Goal: Task Accomplishment & Management: Use online tool/utility

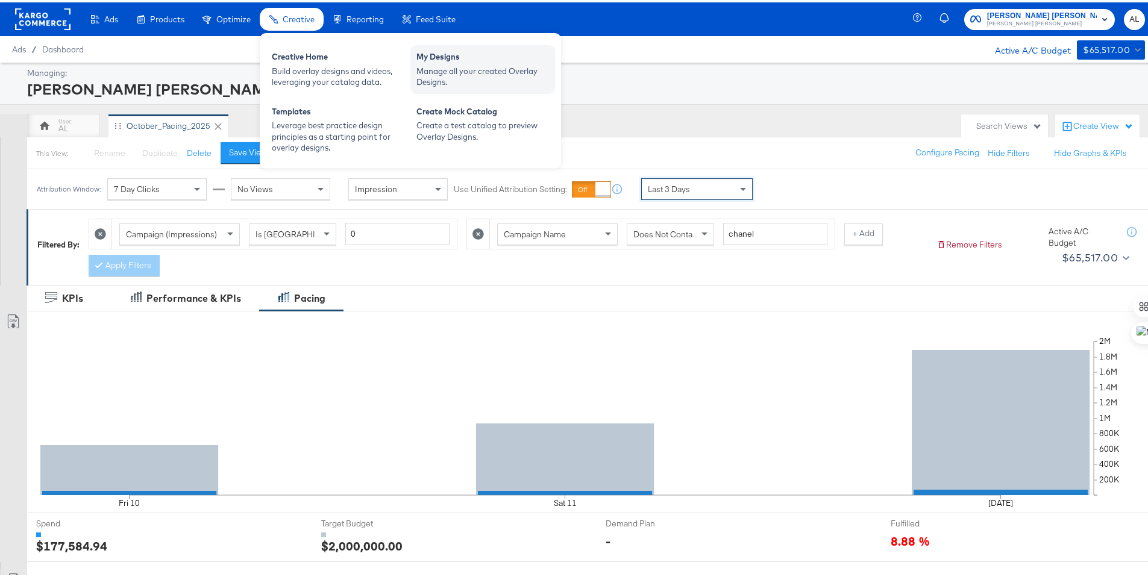
click at [470, 63] on div "Manage all your created Overlay Designs." at bounding box center [482, 74] width 133 height 22
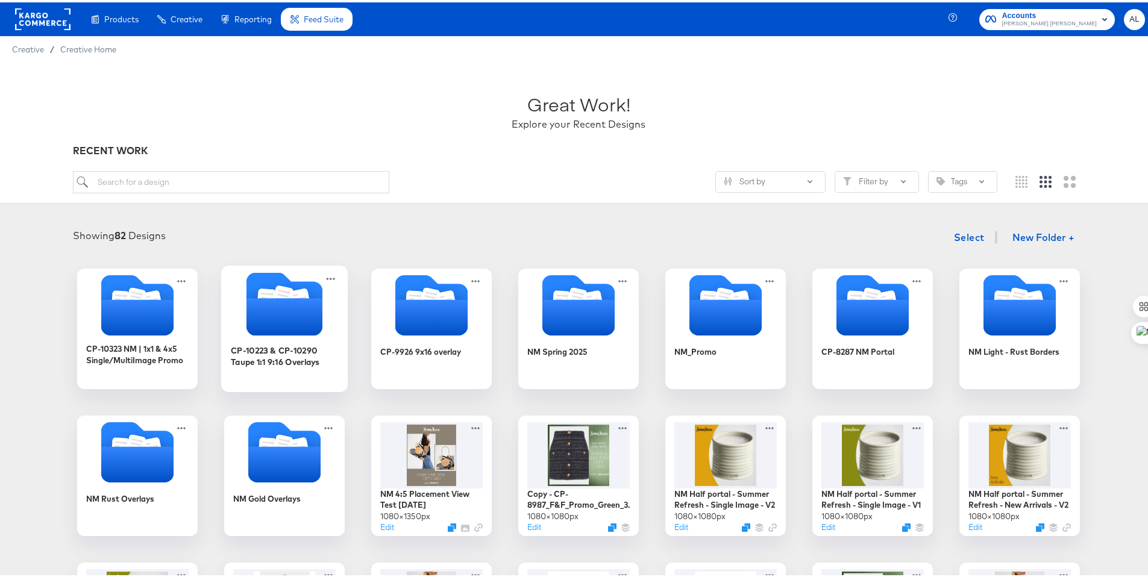
click at [264, 308] on icon "Folder" at bounding box center [284, 314] width 76 height 37
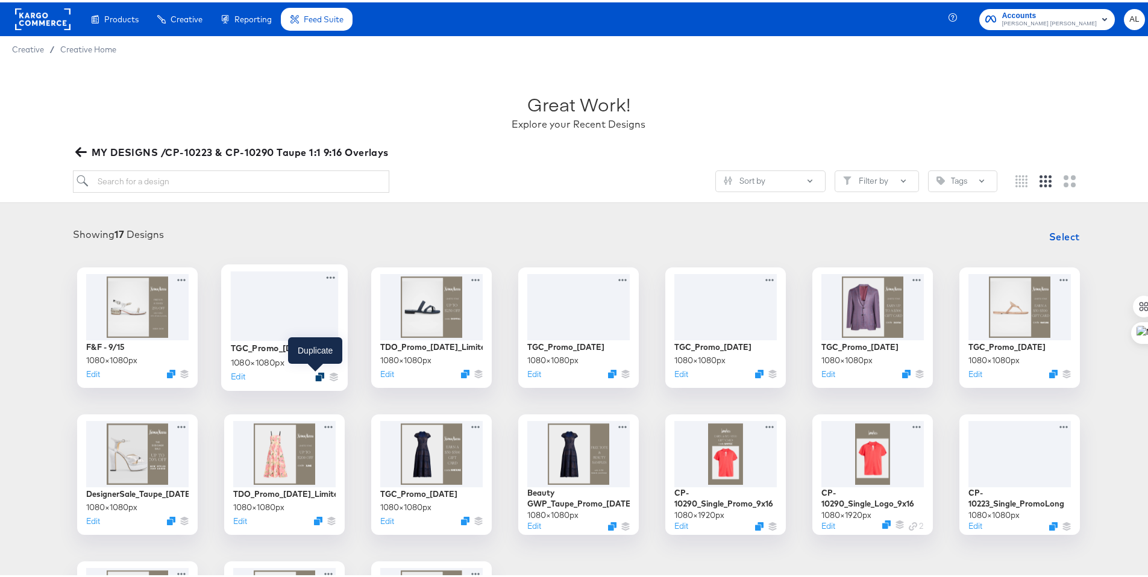
click at [315, 372] on icon "Duplicate" at bounding box center [319, 374] width 9 height 9
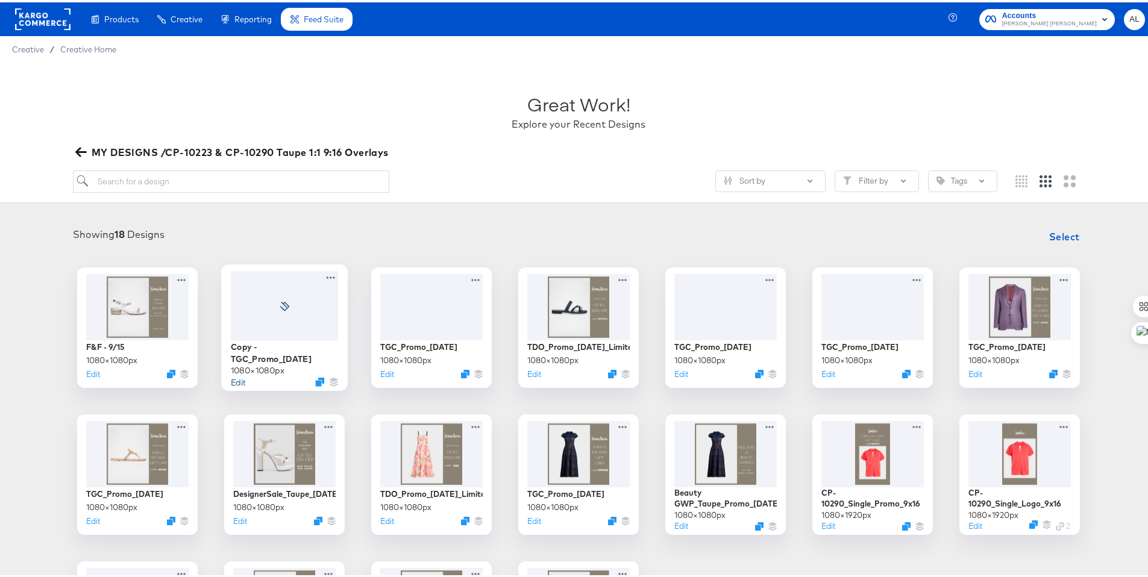
click at [233, 373] on button "Edit" at bounding box center [238, 378] width 14 height 11
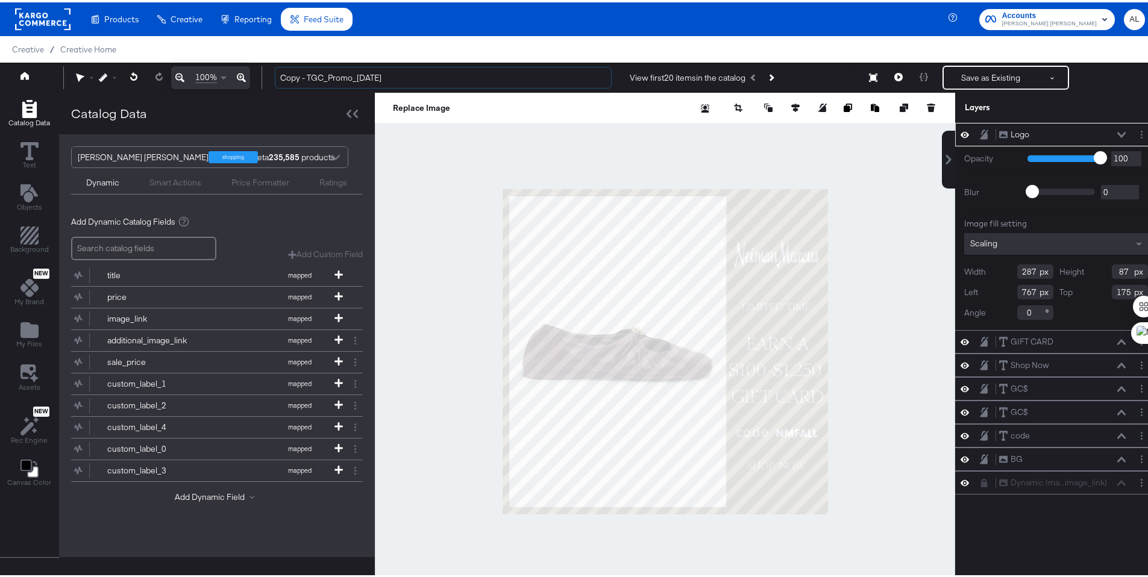
drag, startPoint x: 307, startPoint y: 72, endPoint x: 264, endPoint y: 66, distance: 43.2
click at [265, 66] on div "Copy - TGC_Promo_[DATE] View first 20 items in the catalog Save as Existing See…" at bounding box center [705, 75] width 880 height 24
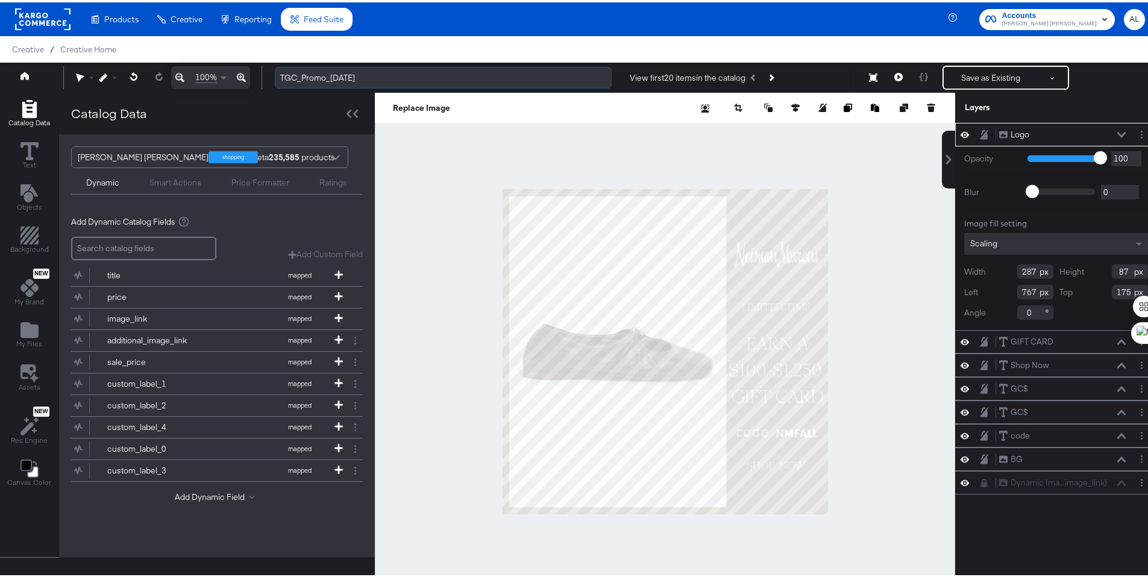
click at [371, 78] on input "TGC_Promo_[DATE]" at bounding box center [443, 75] width 337 height 22
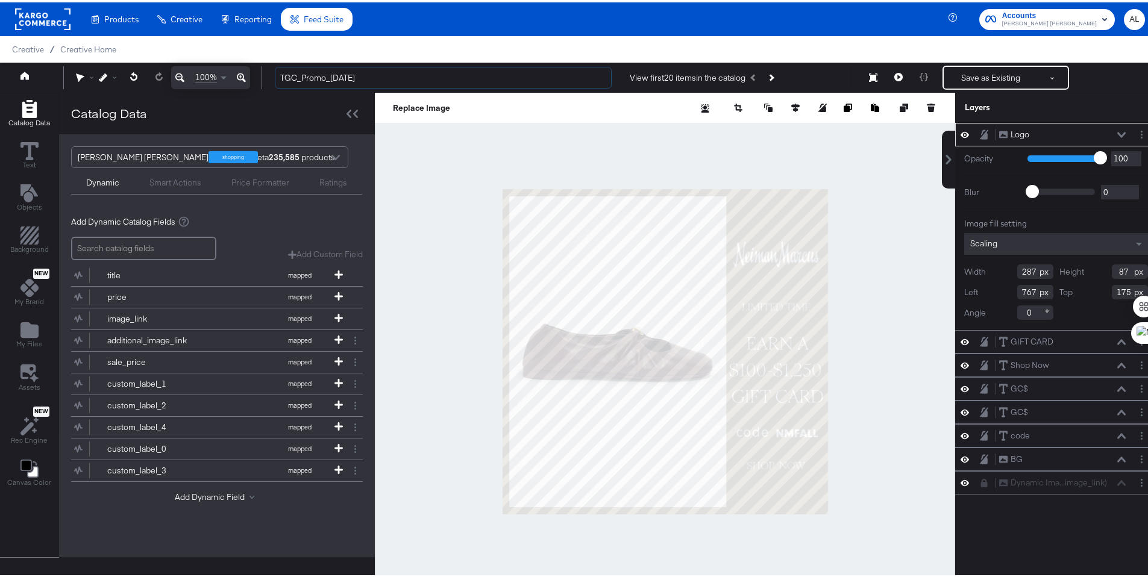
type input "TGC_Promo_[DATE]"
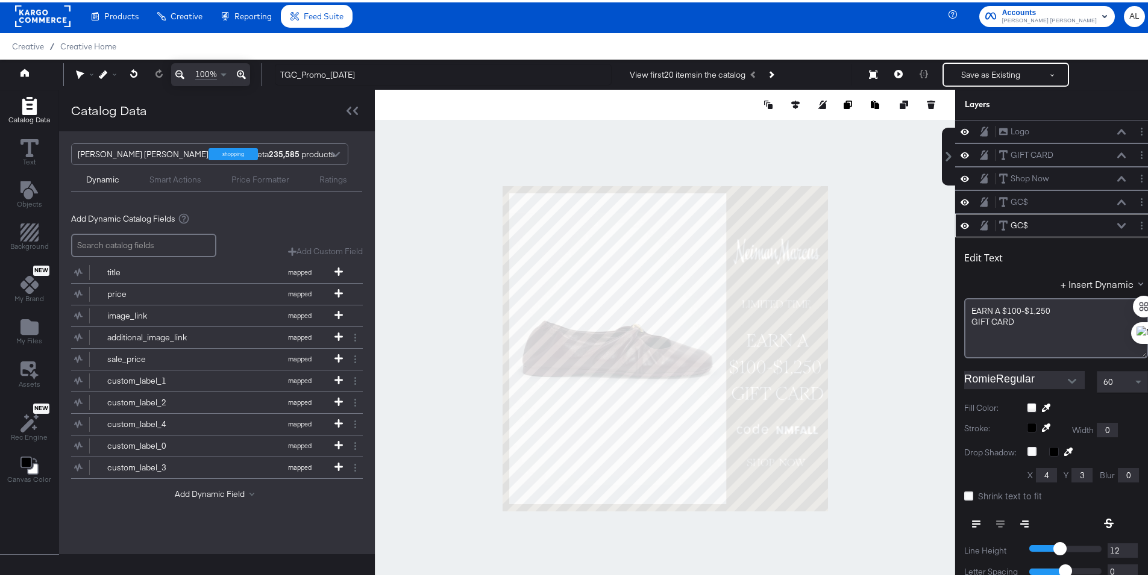
scroll to position [94, 0]
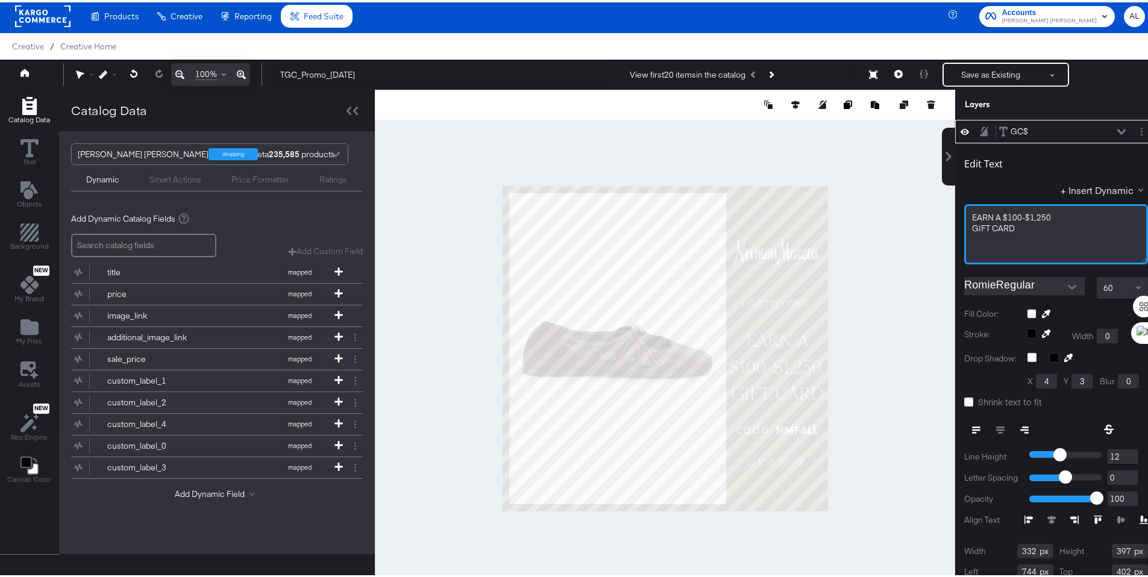
click at [1030, 242] on div "EARN ﻿A $100-$1,250 GIFT CARD" at bounding box center [1056, 232] width 184 height 60
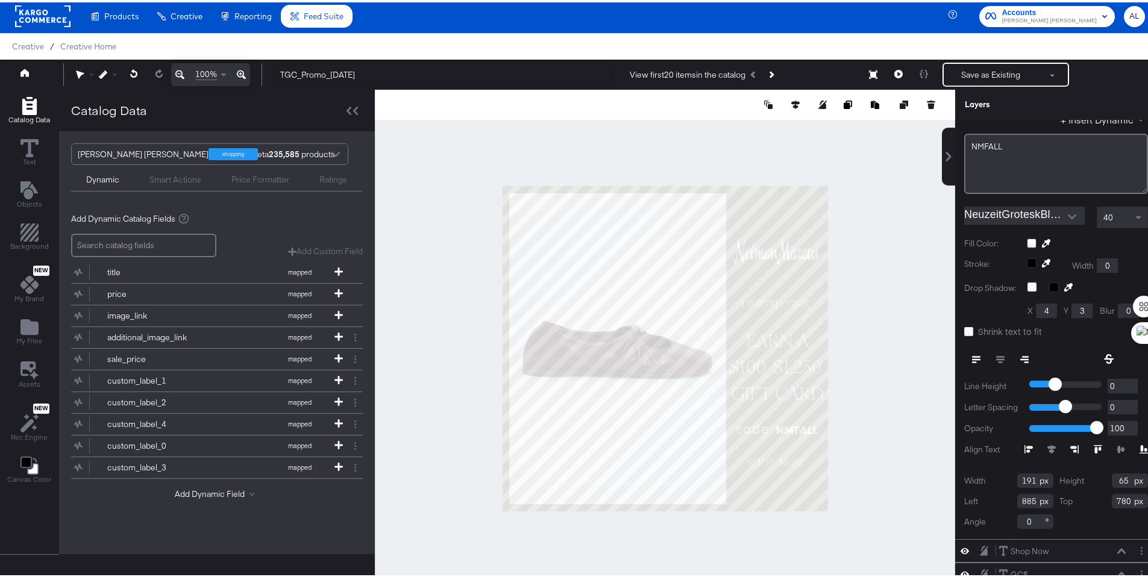
scroll to position [54, 0]
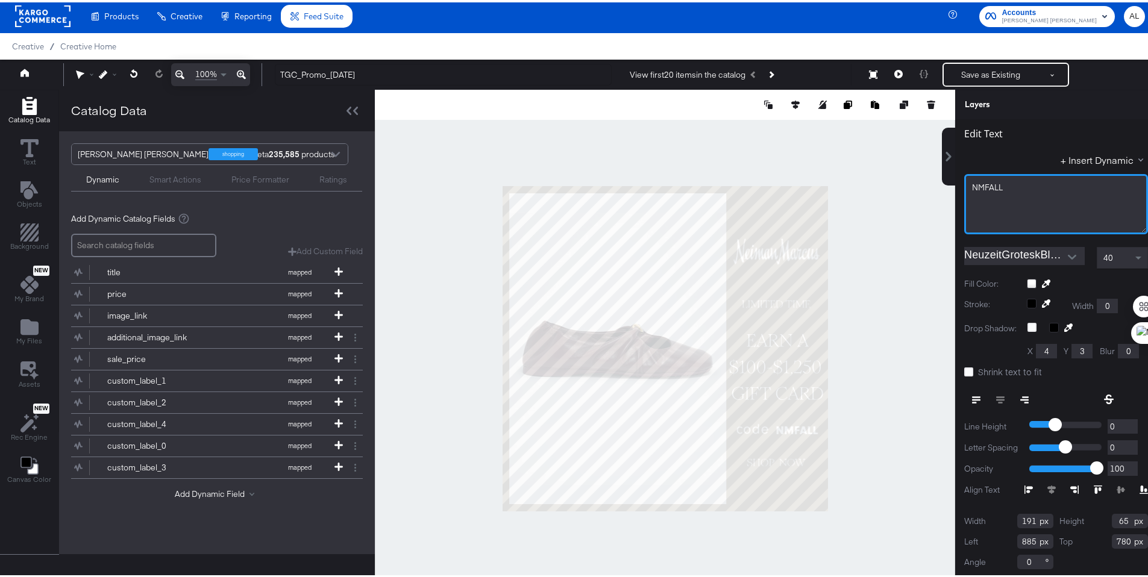
click at [992, 180] on span "NMFALL" at bounding box center [987, 185] width 31 height 11
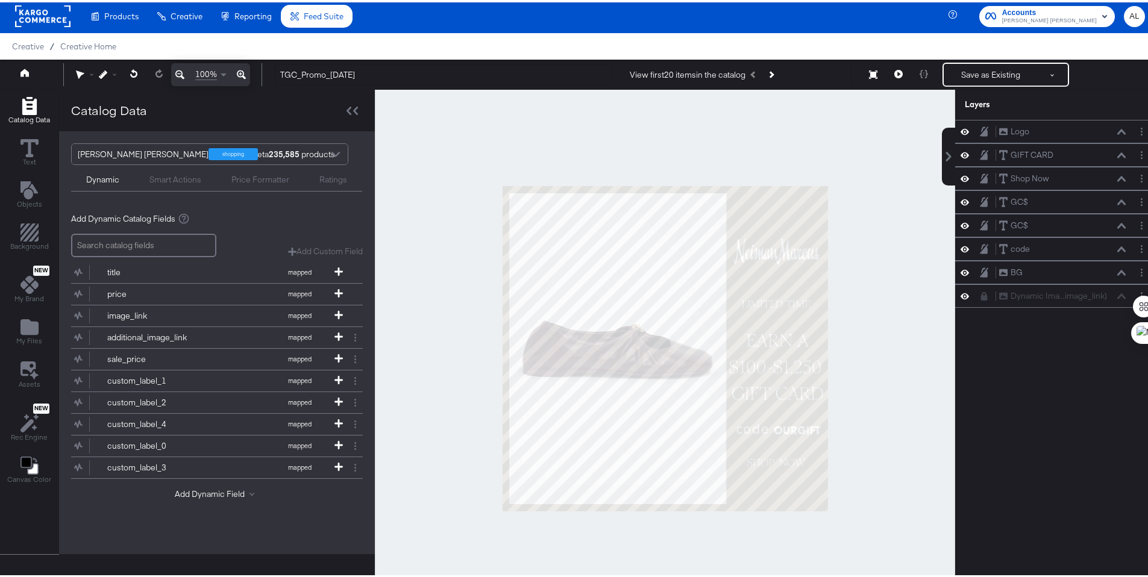
click at [901, 196] on div at bounding box center [665, 345] width 580 height 517
click at [1002, 79] on button "Save as Existing" at bounding box center [990, 72] width 94 height 22
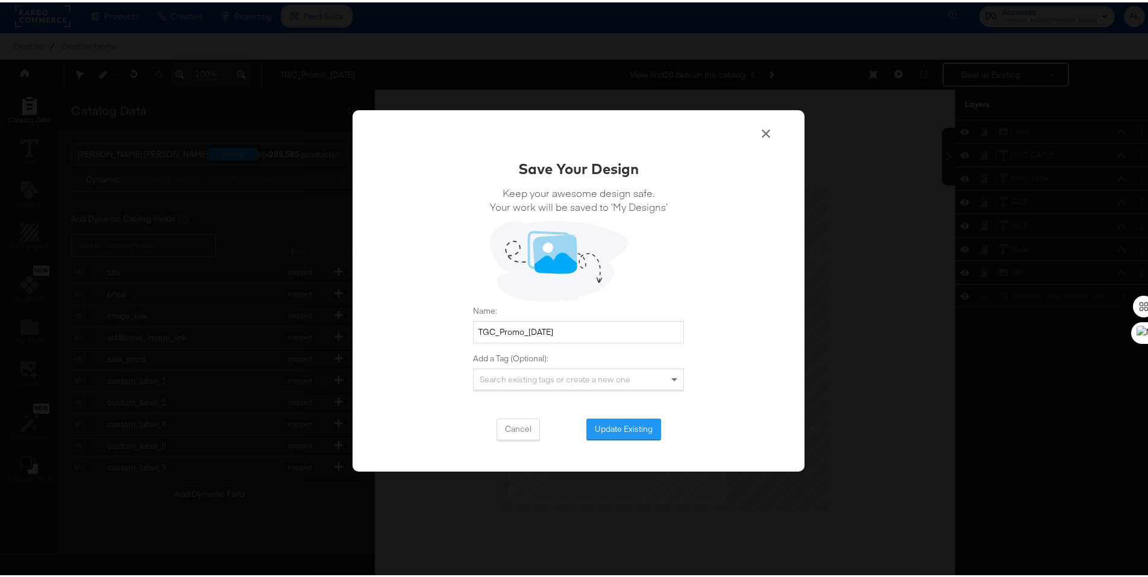
click at [761, 125] on icon at bounding box center [765, 131] width 14 height 14
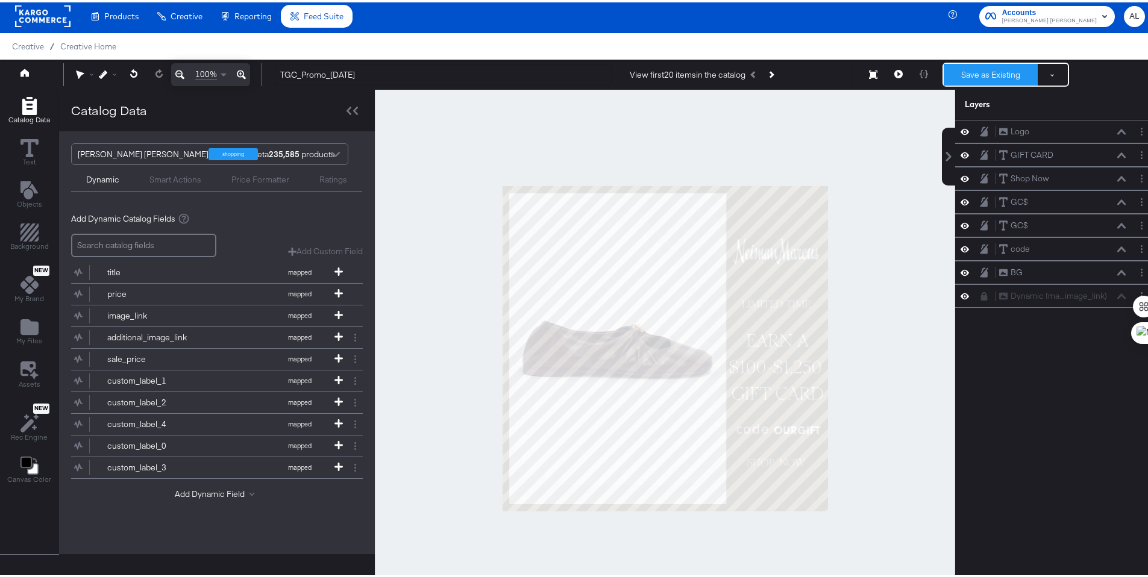
click at [983, 65] on button "Save as Existing" at bounding box center [990, 72] width 94 height 22
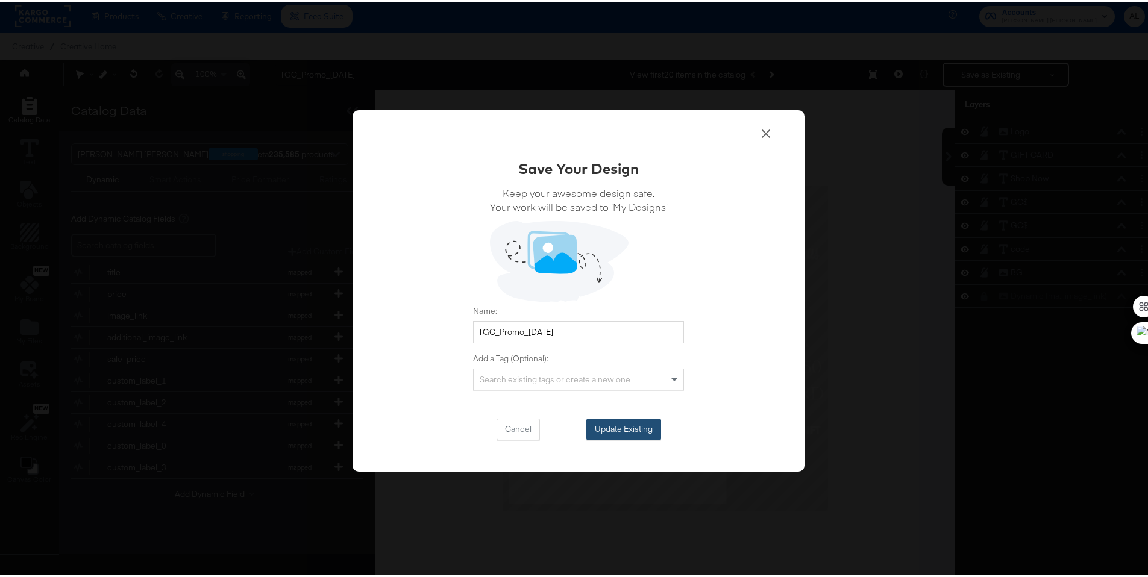
click at [646, 427] on button "Update Existing" at bounding box center [623, 427] width 75 height 22
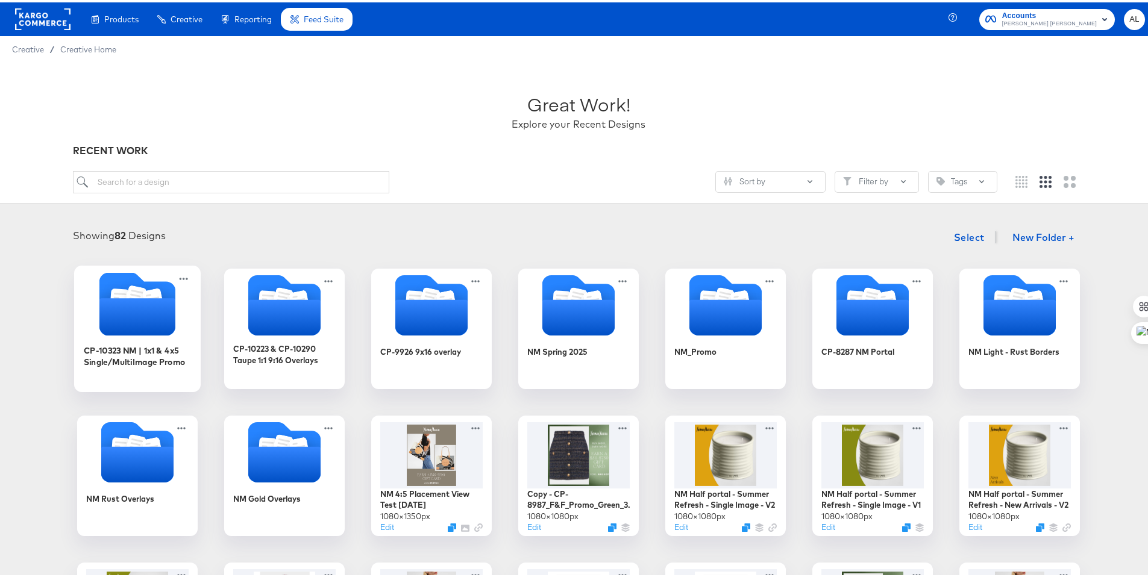
click at [101, 307] on icon "Folder" at bounding box center [137, 314] width 76 height 37
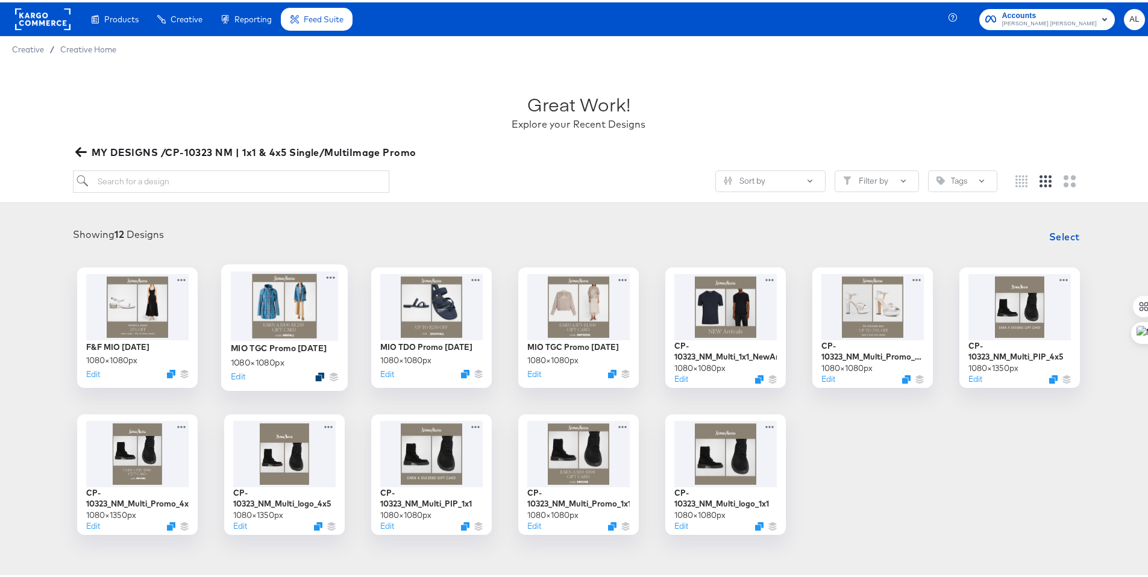
click at [315, 374] on icon "Duplicate" at bounding box center [319, 374] width 9 height 9
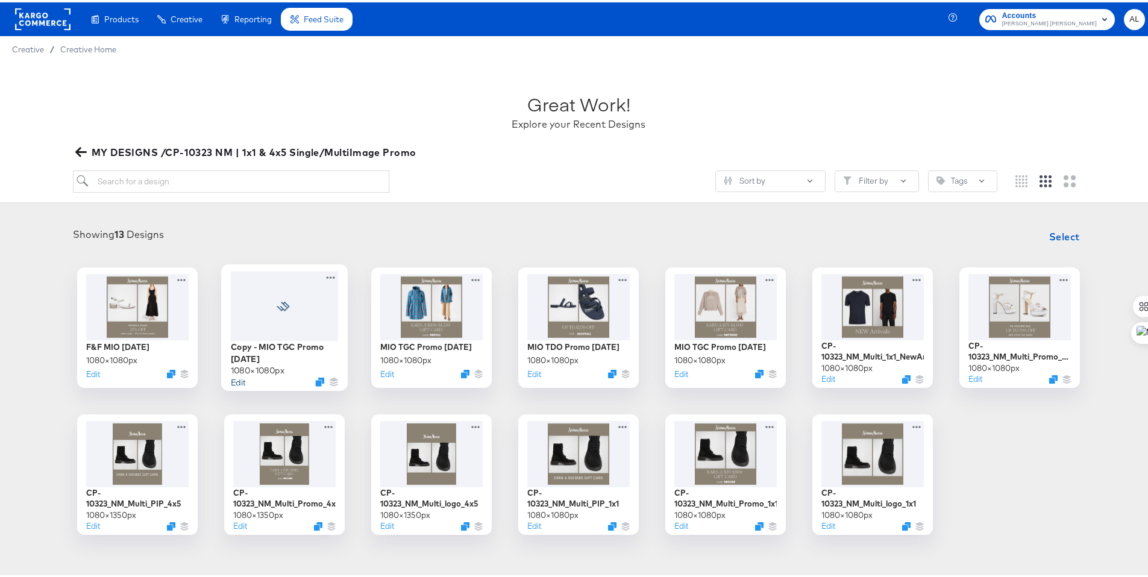
click at [234, 381] on button "Edit" at bounding box center [238, 378] width 14 height 11
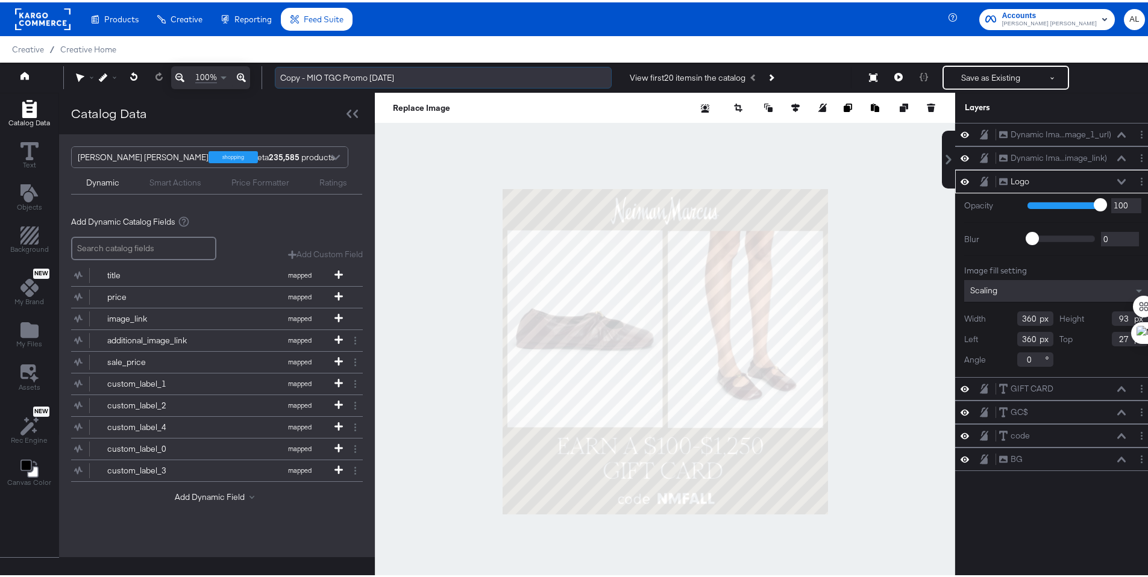
drag, startPoint x: 325, startPoint y: 75, endPoint x: 330, endPoint y: 67, distance: 9.2
click at [330, 67] on input "Copy - MIO TGC Promo [DATE]" at bounding box center [443, 75] width 337 height 22
click at [307, 77] on input "Copy - MIO TGC Promo [DATE]" at bounding box center [443, 75] width 337 height 22
click at [352, 73] on input "MIO TGC Promo [DATE]" at bounding box center [443, 75] width 337 height 22
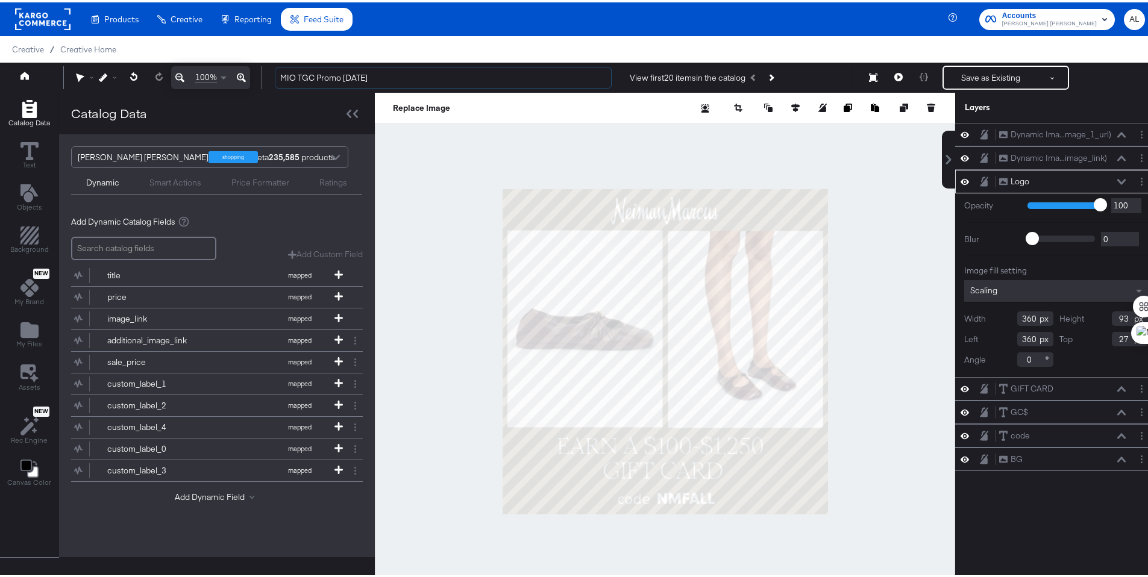
type input "MIO TGC Promo [DATE]"
click at [527, 139] on div at bounding box center [665, 348] width 580 height 517
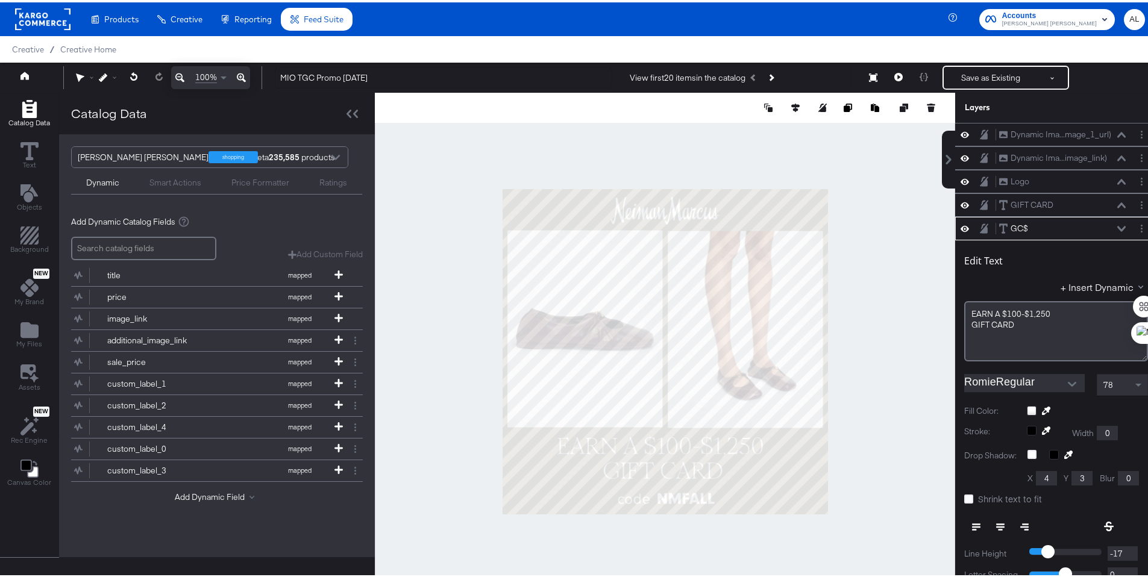
scroll to position [3, 0]
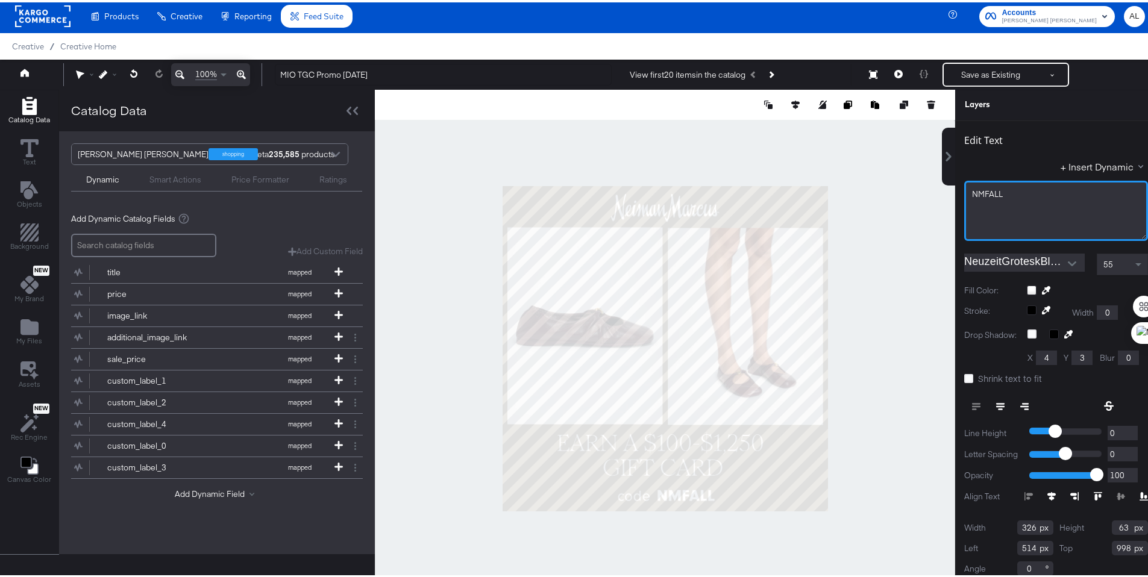
click at [973, 191] on span "NMFALL" at bounding box center [987, 191] width 31 height 11
click at [904, 222] on div at bounding box center [665, 345] width 580 height 517
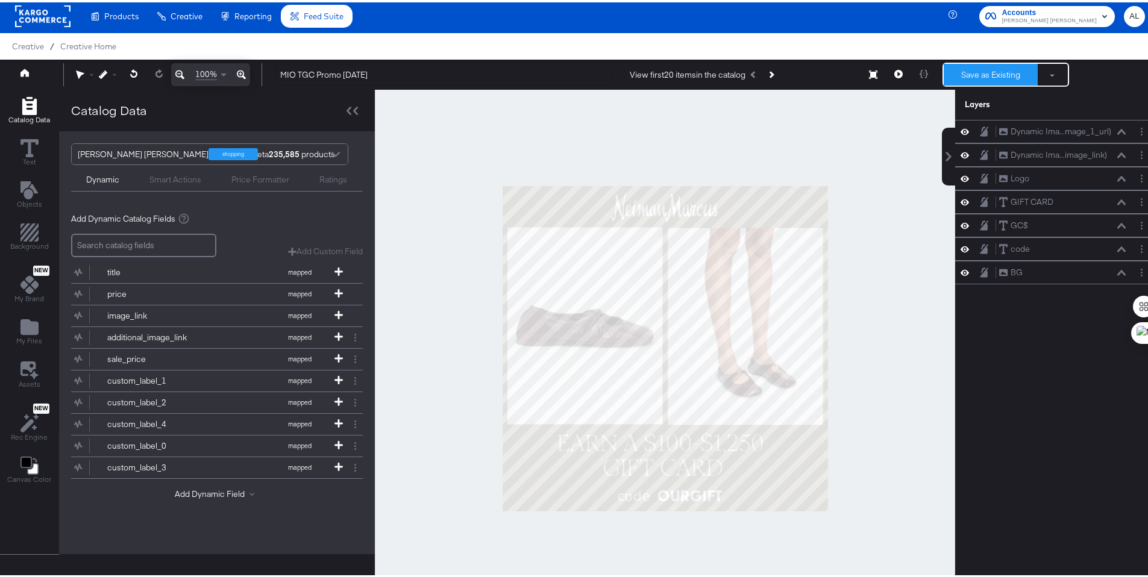
click at [997, 76] on button "Save as Existing" at bounding box center [990, 72] width 94 height 22
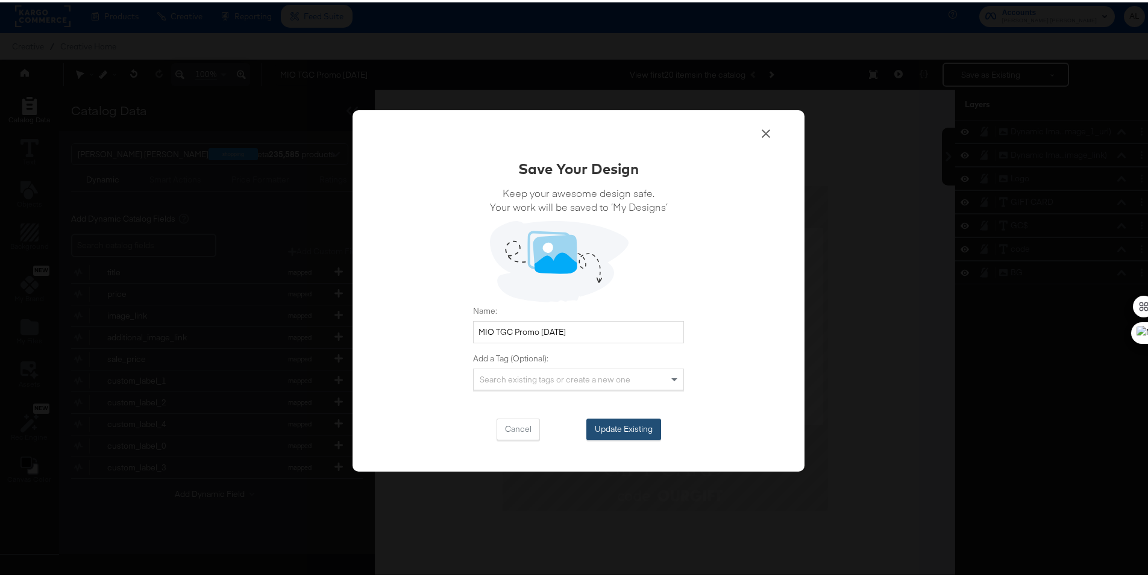
click at [617, 428] on button "Update Existing" at bounding box center [623, 427] width 75 height 22
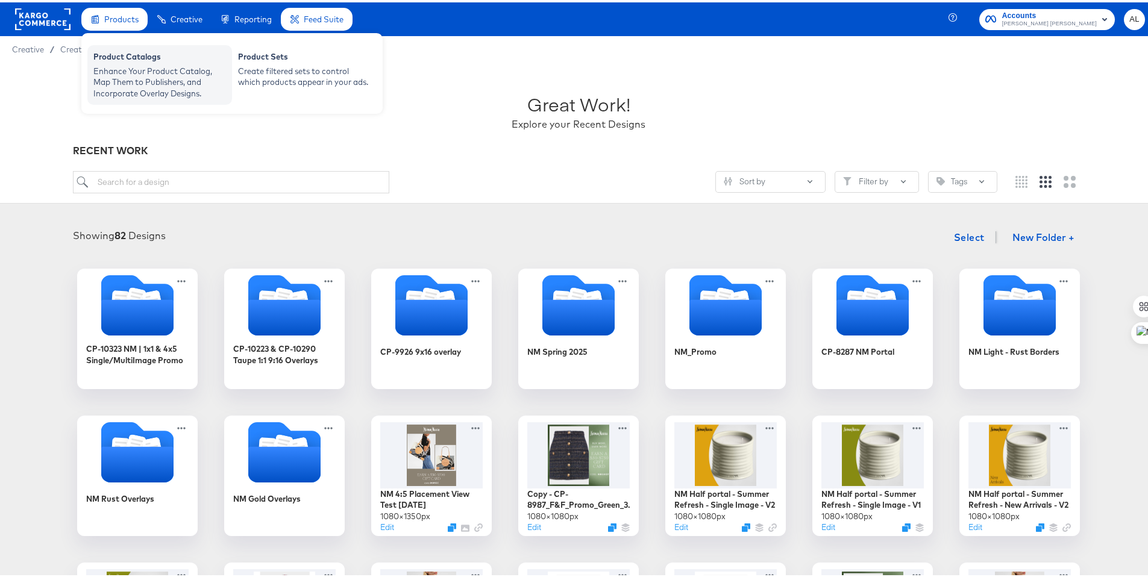
click at [203, 86] on div "Enhance Your Product Catalog, Map Them to Publishers, and Incorporate Overlay D…" at bounding box center [159, 80] width 133 height 34
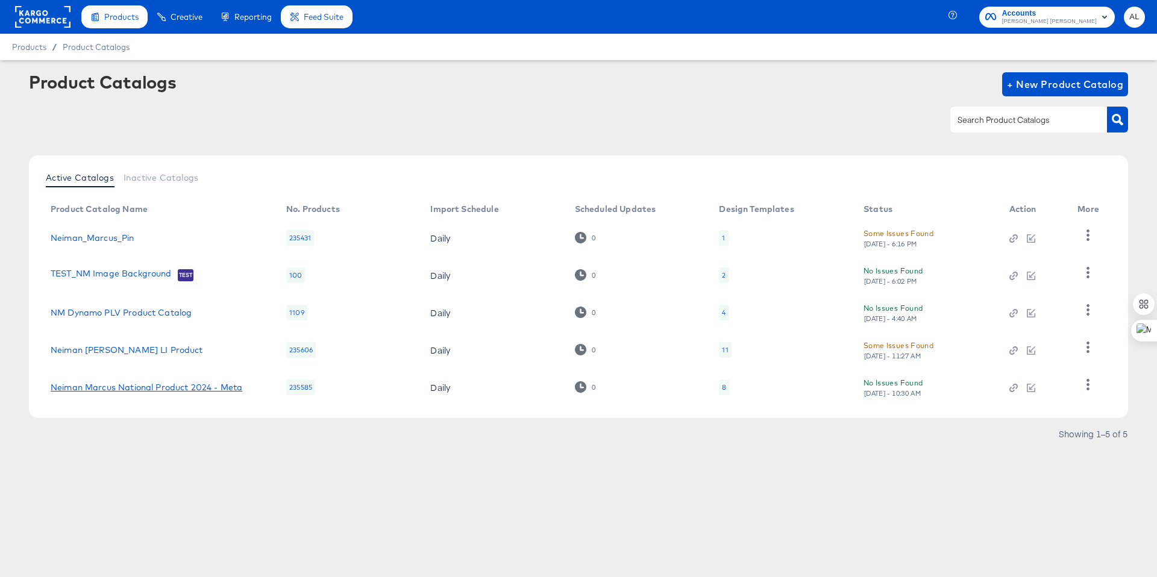
click at [105, 384] on link "Neiman Marcus National Product 2024 - Meta" at bounding box center [147, 388] width 192 height 10
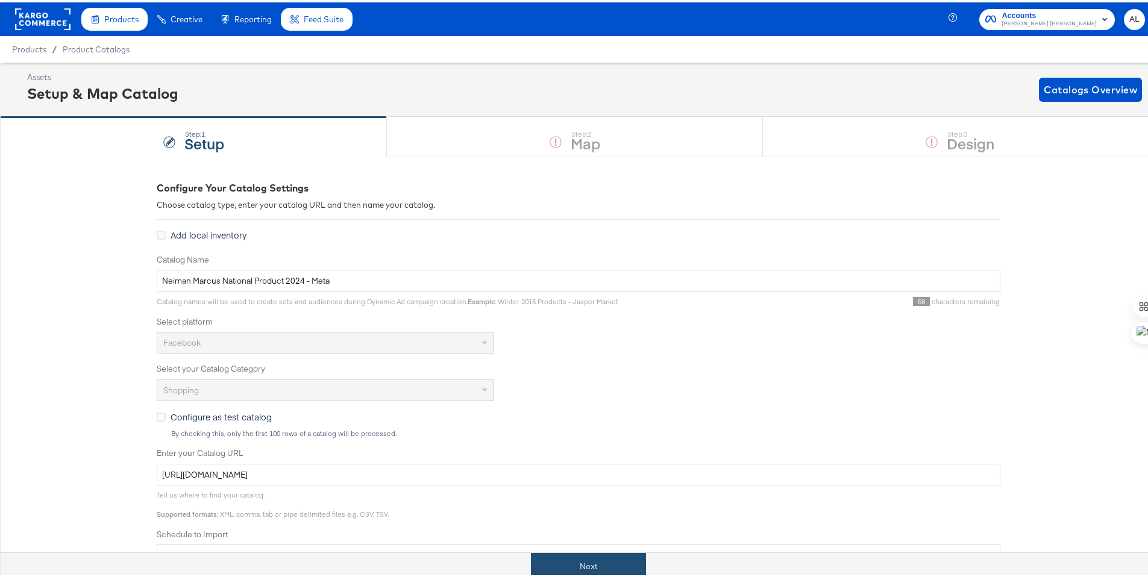
click at [625, 566] on button "Next" at bounding box center [588, 564] width 115 height 27
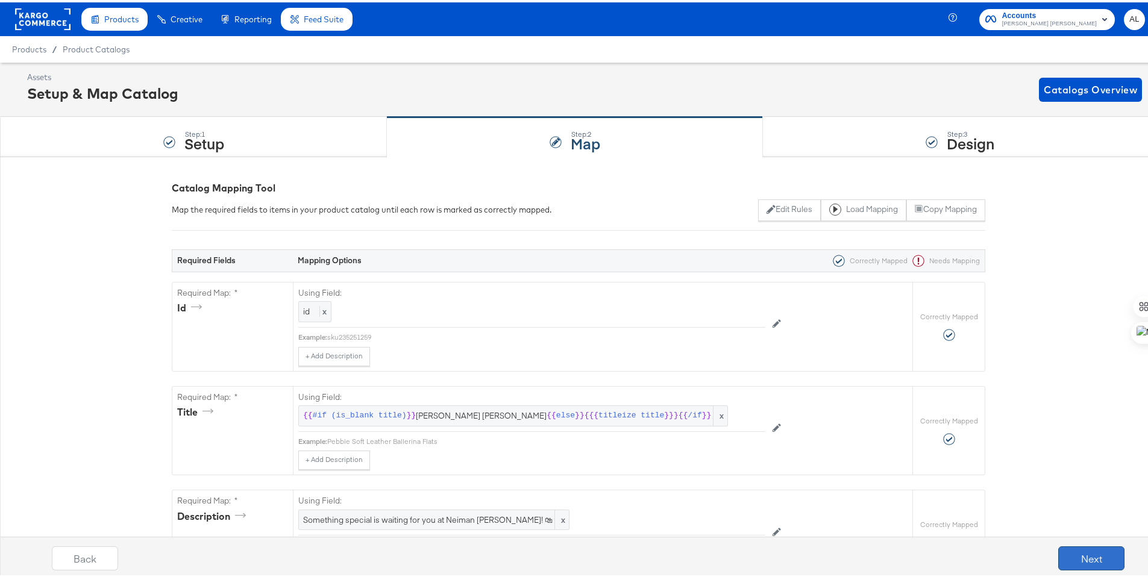
click at [1063, 556] on button "Next" at bounding box center [1091, 556] width 66 height 24
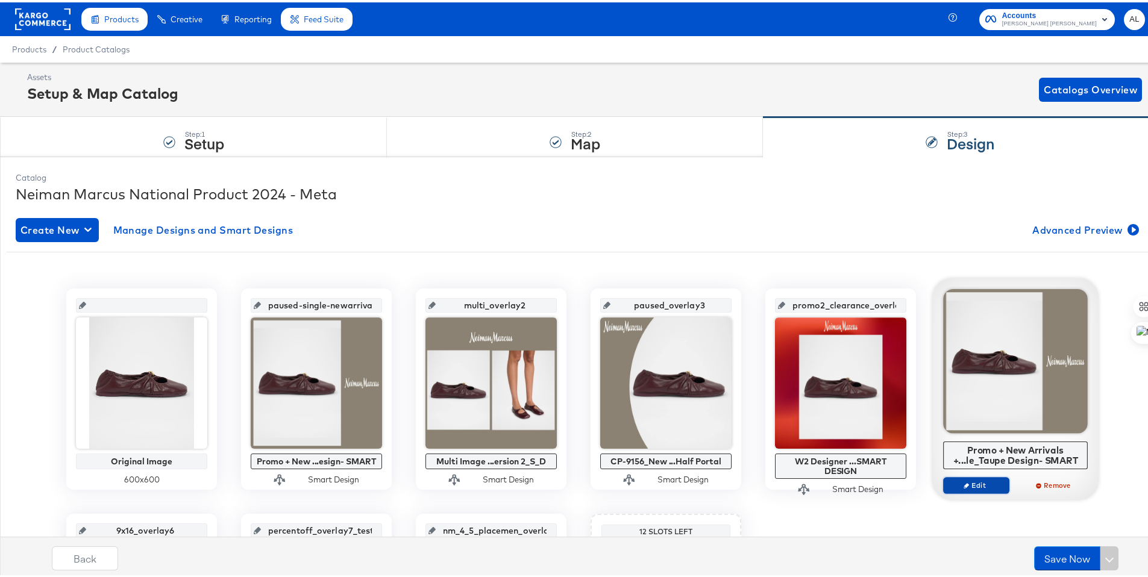
click at [967, 483] on span "Edit" at bounding box center [975, 482] width 55 height 9
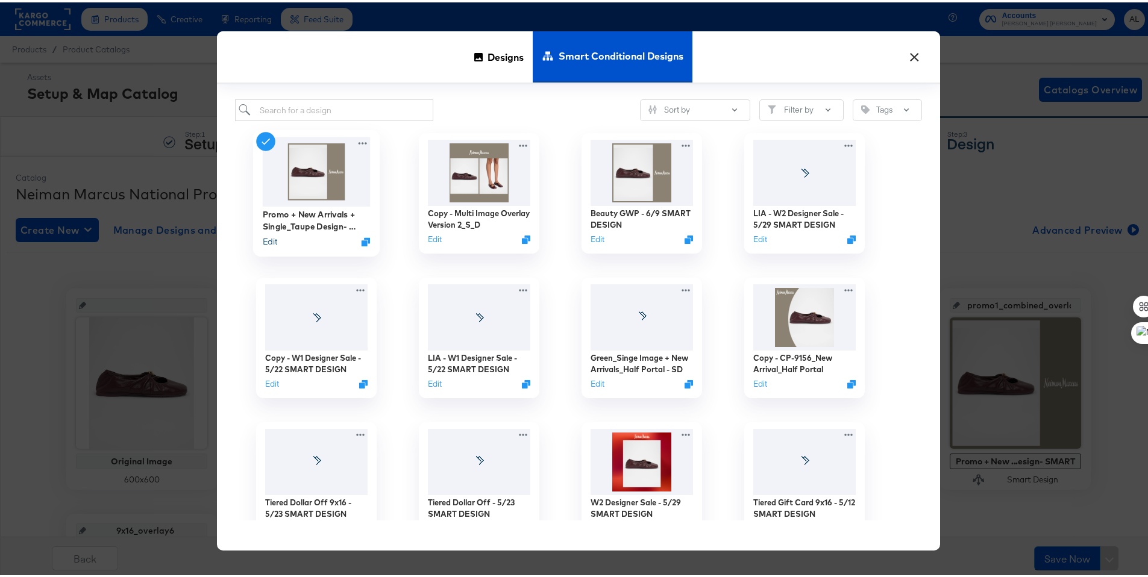
click at [263, 239] on button "Edit" at bounding box center [270, 239] width 14 height 11
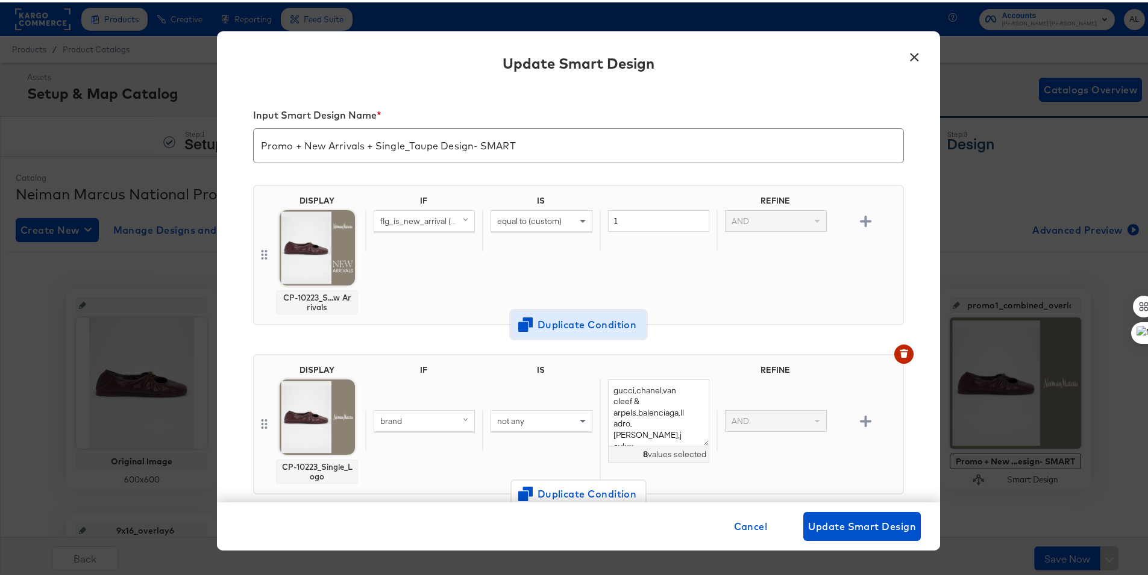
click at [550, 326] on span "Duplicate Condition" at bounding box center [578, 322] width 117 height 17
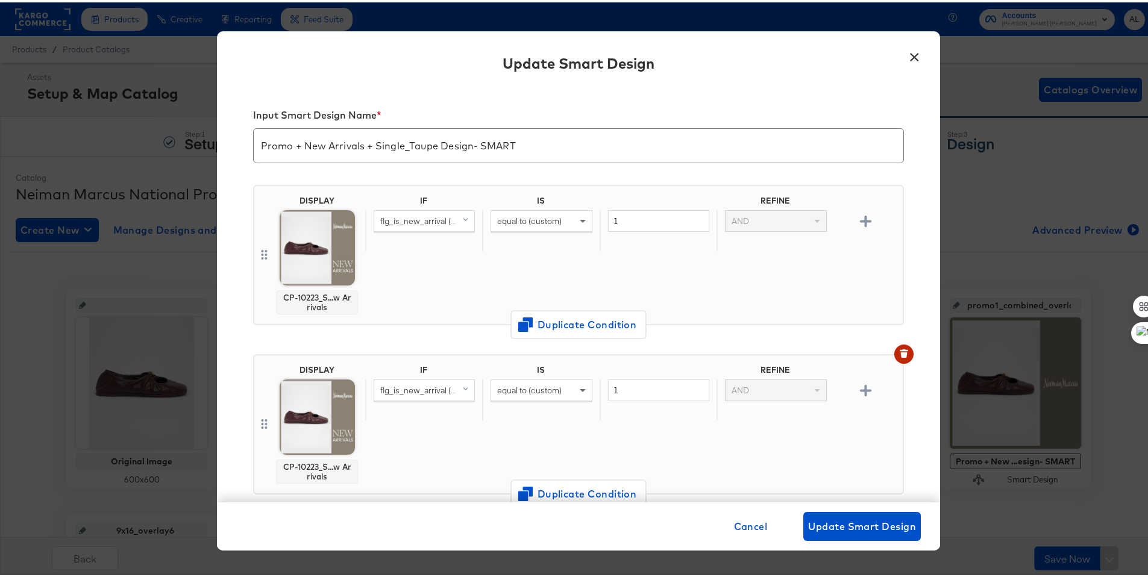
click at [901, 192] on div "Input Smart Design Name * Promo + New Arrivals + Single_Taupe Design- SMART DIS…" at bounding box center [578, 292] width 723 height 415
click at [316, 248] on img at bounding box center [317, 245] width 75 height 75
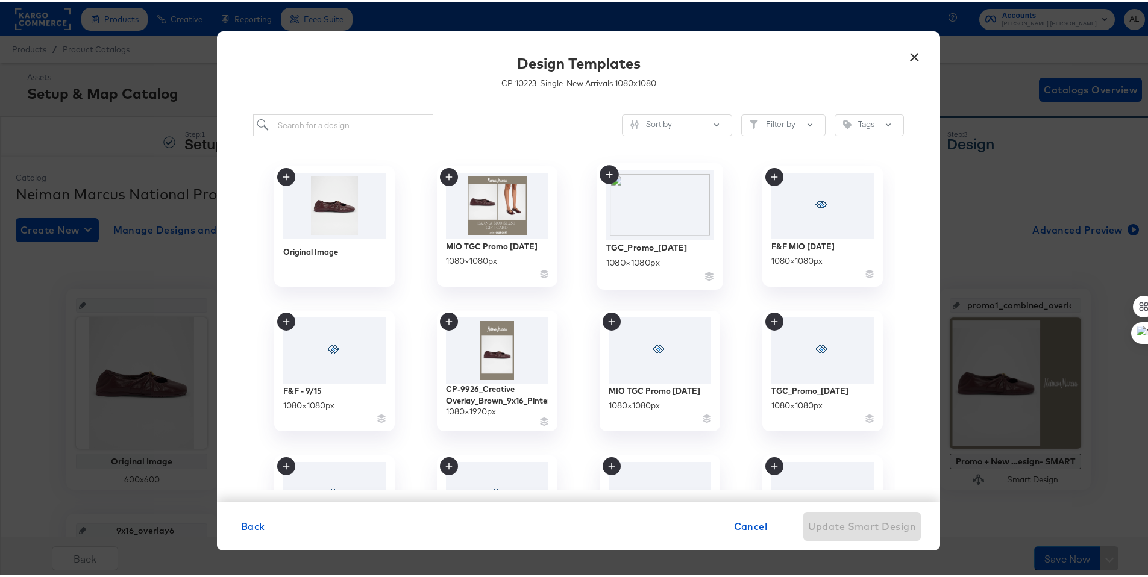
click at [638, 201] on img at bounding box center [660, 202] width 108 height 69
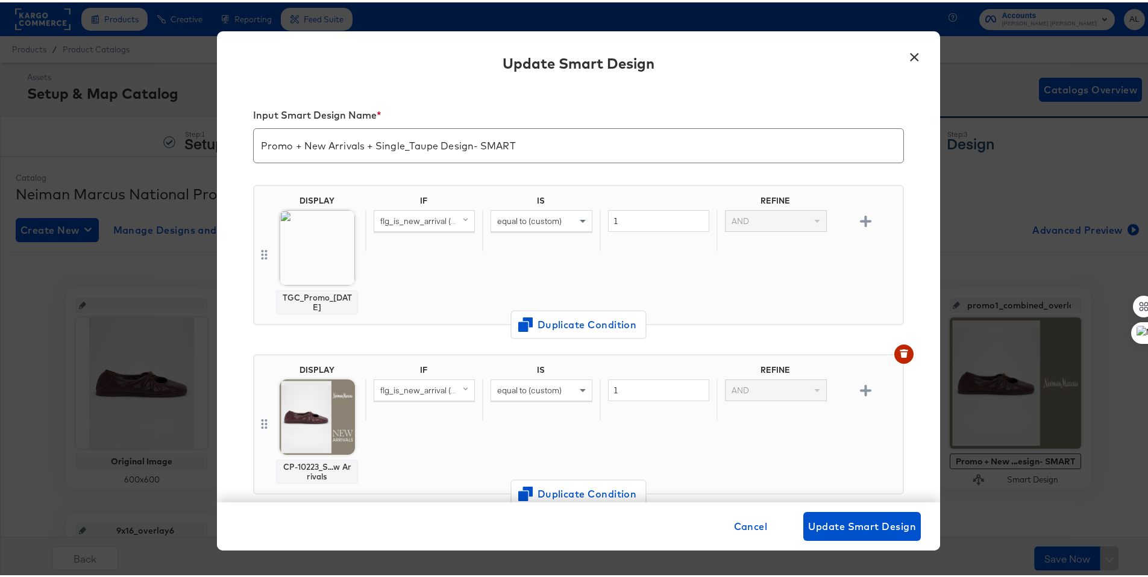
click at [459, 222] on span at bounding box center [466, 218] width 15 height 20
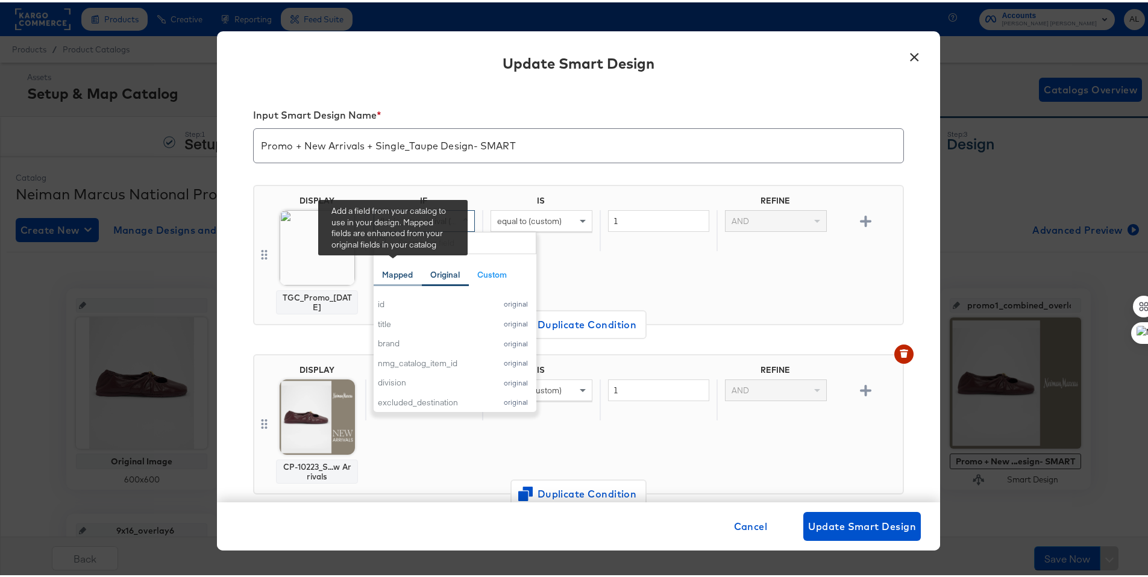
click at [395, 273] on div "Mapped" at bounding box center [397, 272] width 31 height 11
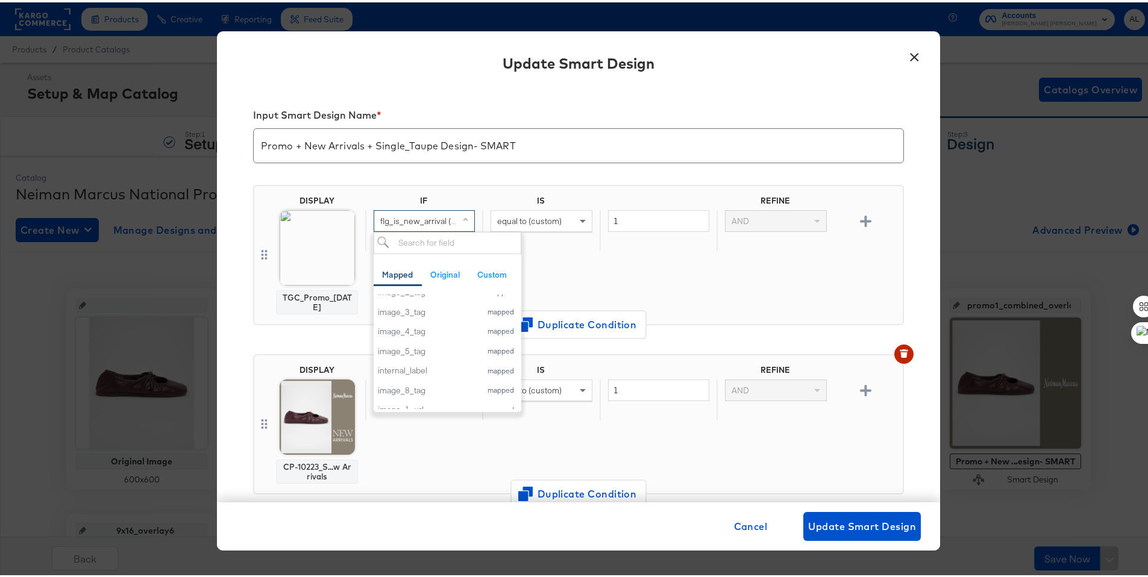
scroll to position [624, 0]
click at [431, 342] on div "internal_label" at bounding box center [426, 344] width 97 height 11
click at [626, 221] on input "1" at bounding box center [658, 219] width 101 height 22
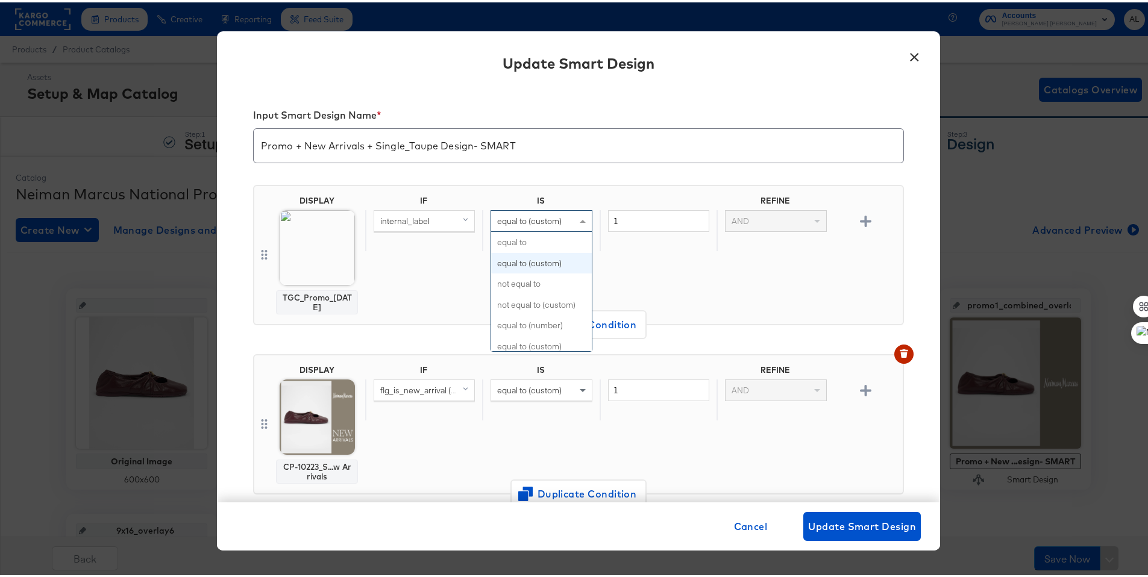
click at [559, 220] on div "equal to (custom)" at bounding box center [541, 218] width 100 height 20
type input "any"
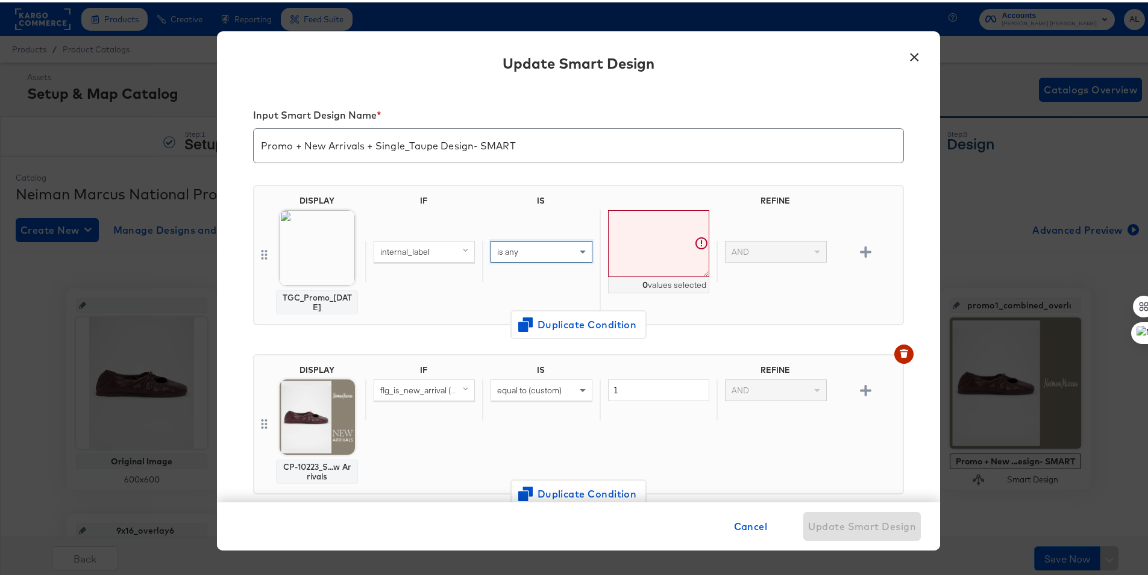
click at [651, 242] on textarea at bounding box center [658, 241] width 101 height 67
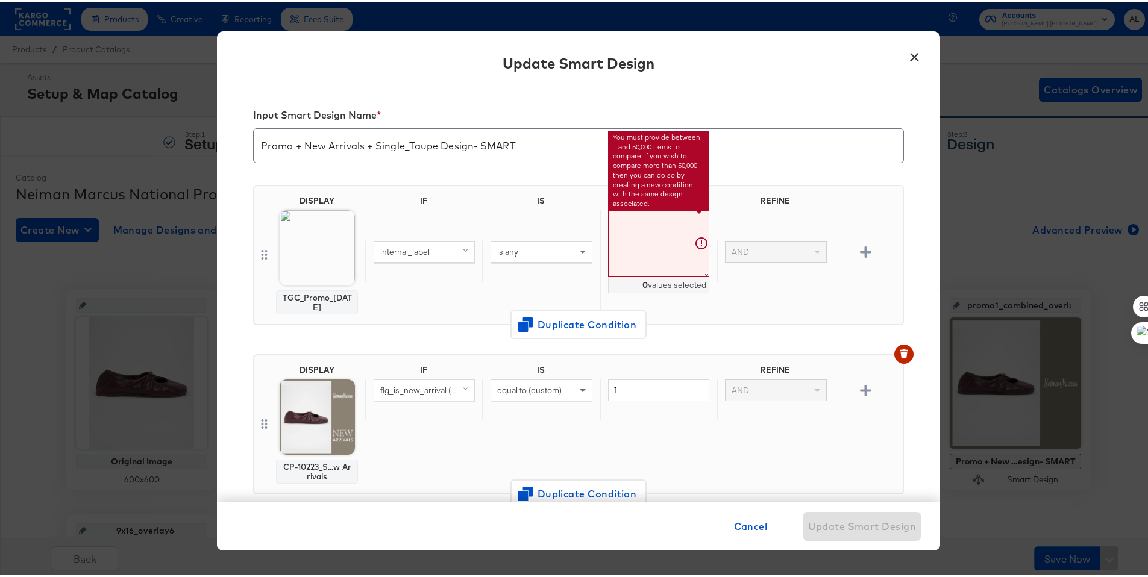
paste textarea "P14560WN"
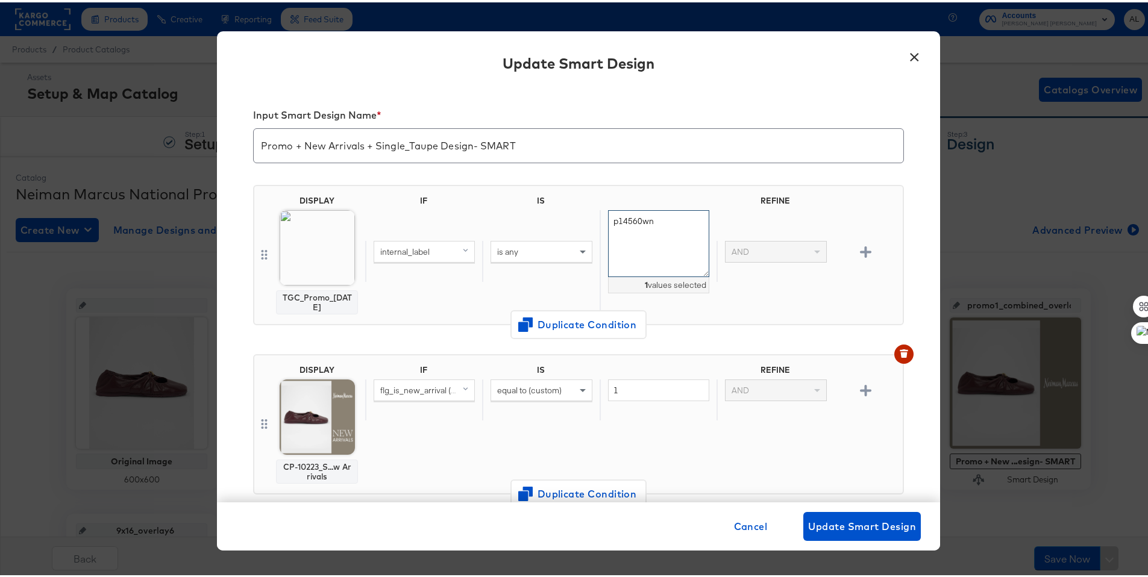
type textarea "p14560wn"
click at [890, 192] on div "Input Smart Design Name * Promo + New Arrivals + Single_Taupe Design- SMART DIS…" at bounding box center [578, 292] width 723 height 415
click at [861, 518] on span "Update Smart Design" at bounding box center [862, 524] width 108 height 17
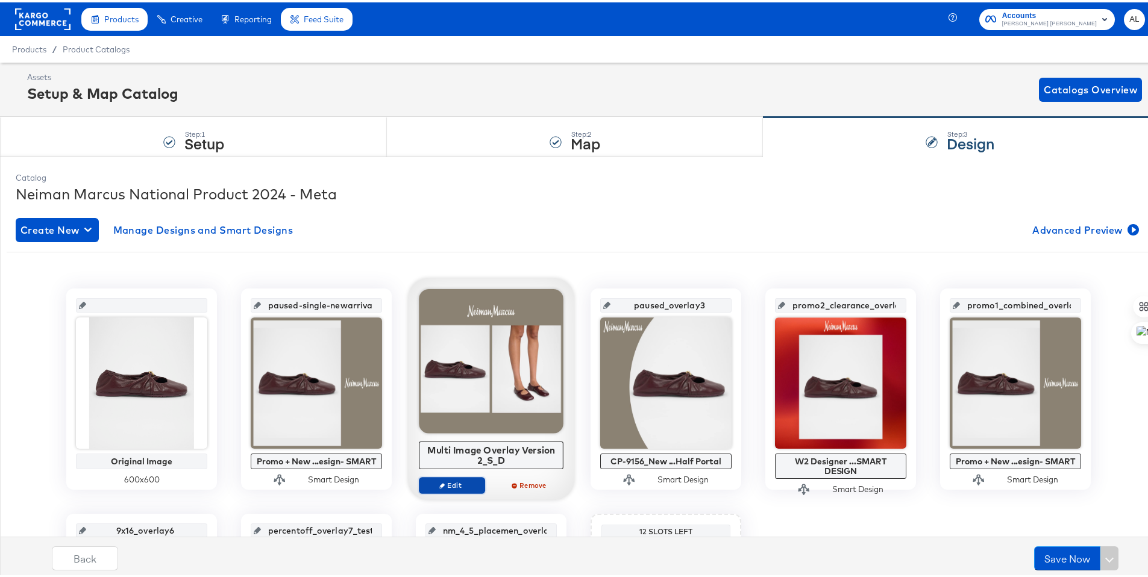
click at [455, 481] on span "Edit" at bounding box center [451, 482] width 55 height 9
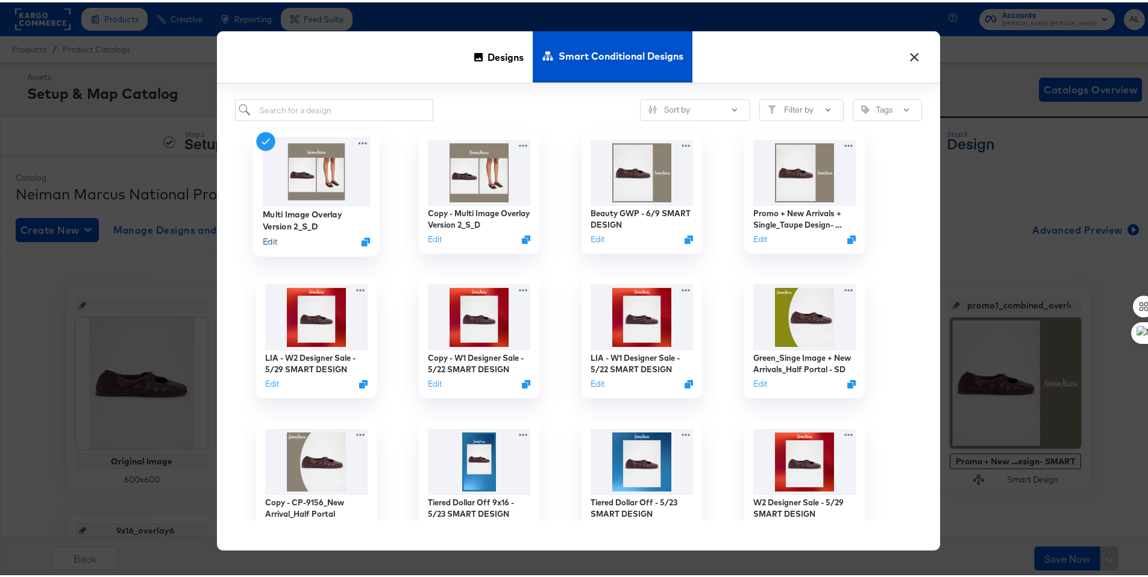
click at [271, 243] on button "Edit" at bounding box center [270, 239] width 14 height 11
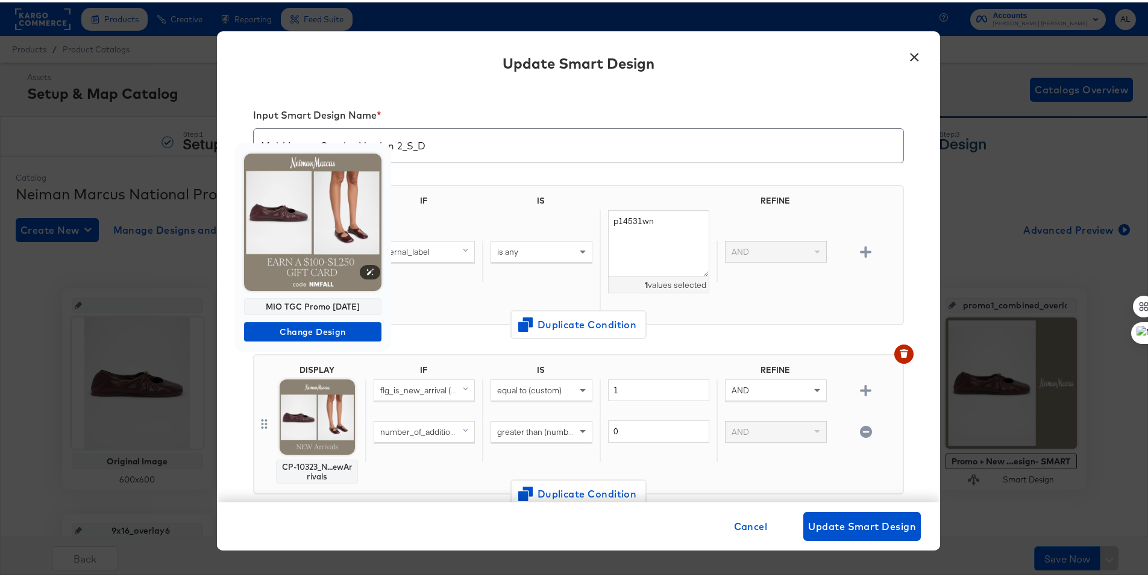
click at [313, 263] on img at bounding box center [312, 219] width 137 height 137
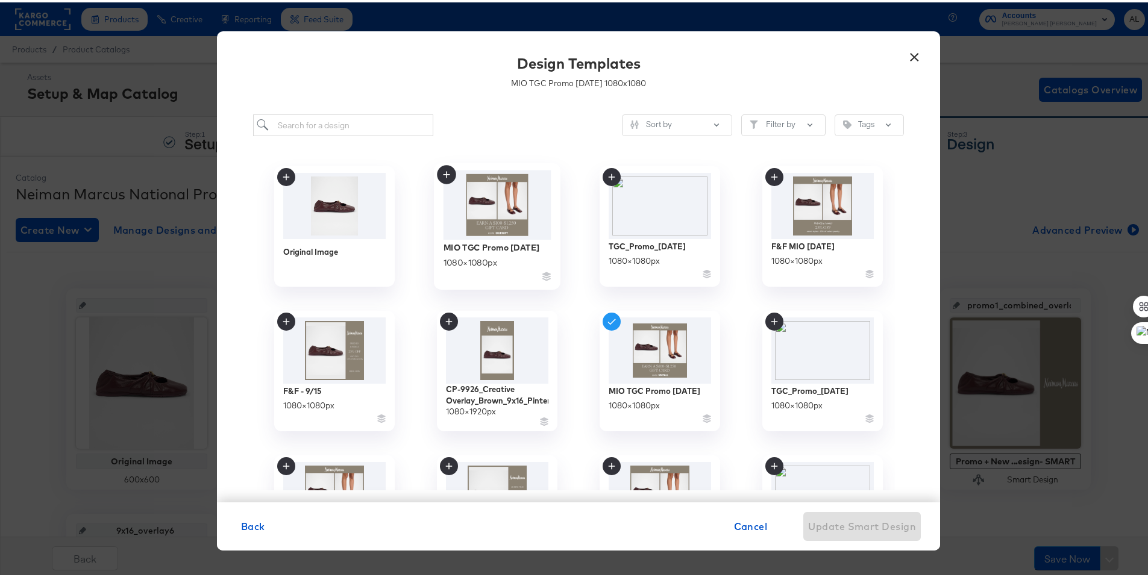
click at [489, 255] on div "1080 × 1080 px" at bounding box center [470, 260] width 54 height 11
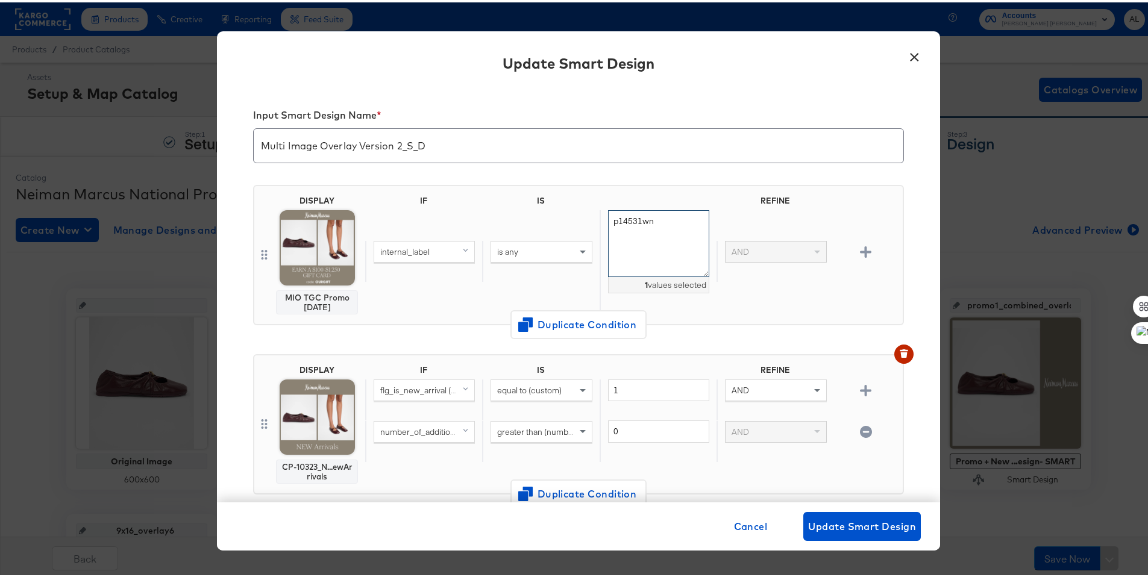
click at [639, 219] on textarea "p14531wn" at bounding box center [658, 241] width 101 height 67
paste textarea "P14560WN"
type textarea "p14560wn"
click at [883, 527] on span "Update Smart Design" at bounding box center [862, 524] width 108 height 17
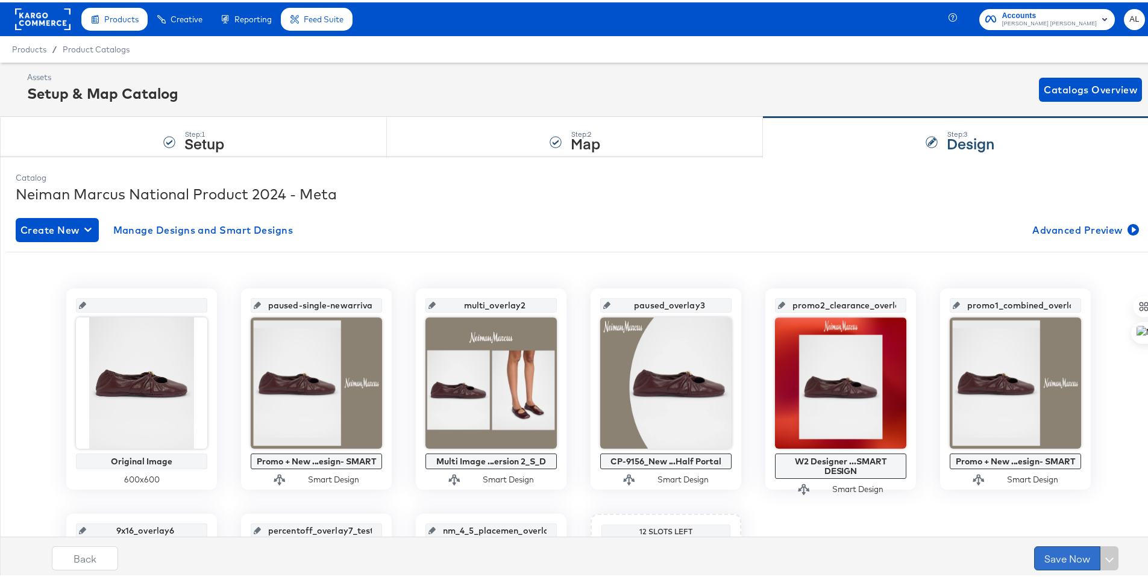
click at [1063, 558] on button "Save Now" at bounding box center [1067, 556] width 66 height 24
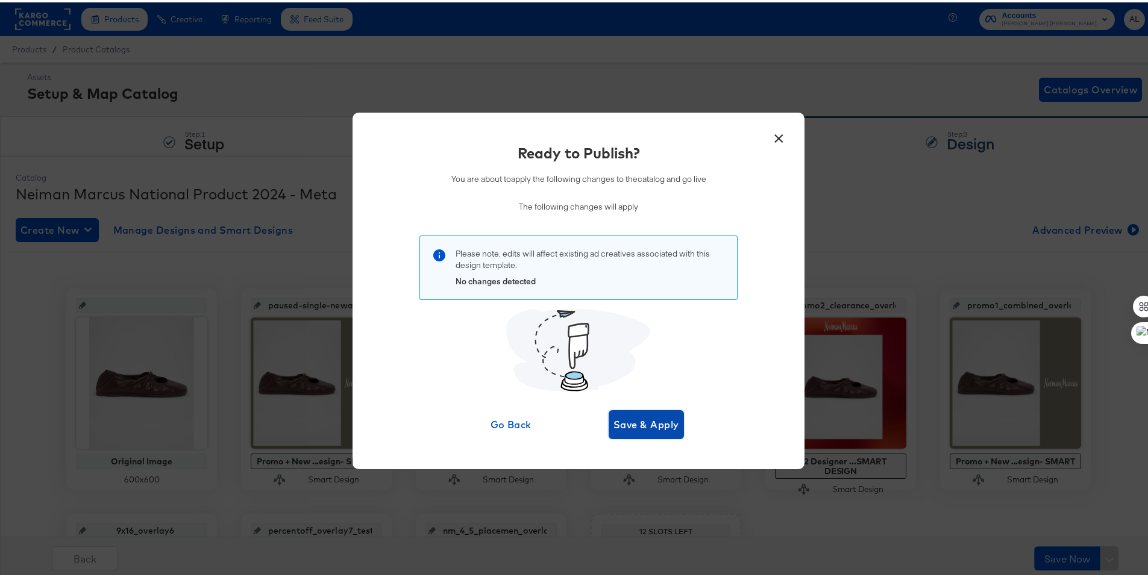
click at [646, 422] on span "Save & Apply" at bounding box center [646, 422] width 66 height 17
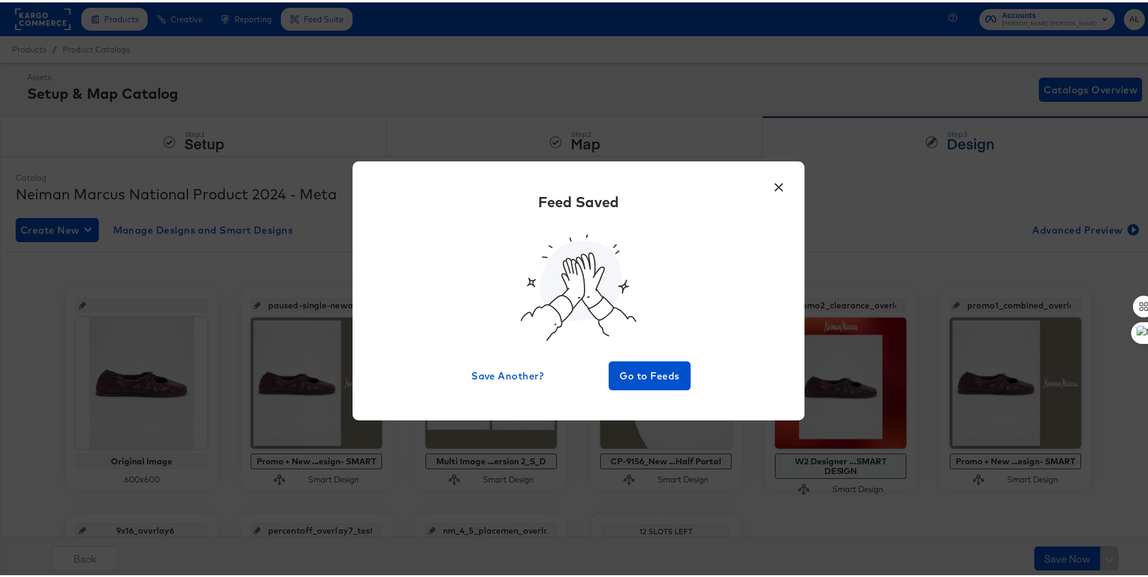
click at [776, 183] on button "×" at bounding box center [778, 182] width 22 height 22
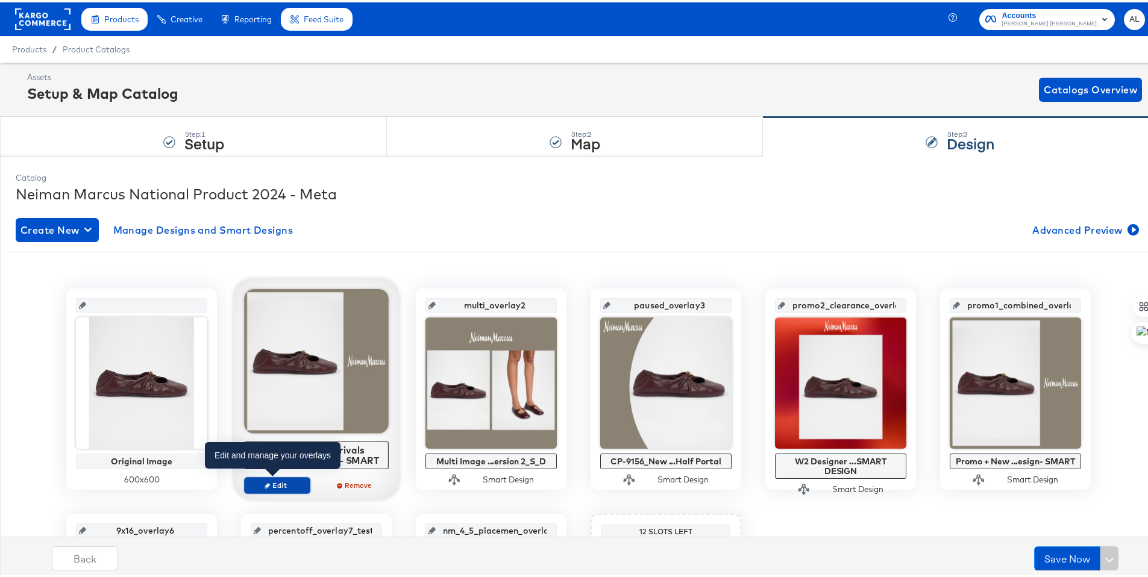
click at [278, 476] on button "Edit" at bounding box center [277, 483] width 66 height 17
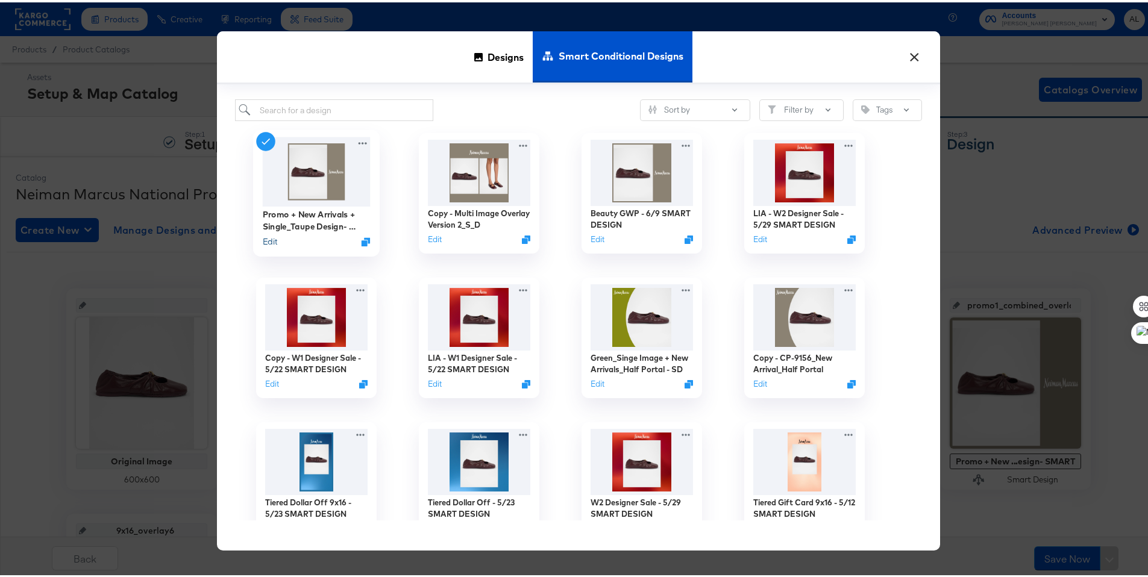
click at [264, 240] on button "Edit" at bounding box center [270, 239] width 14 height 11
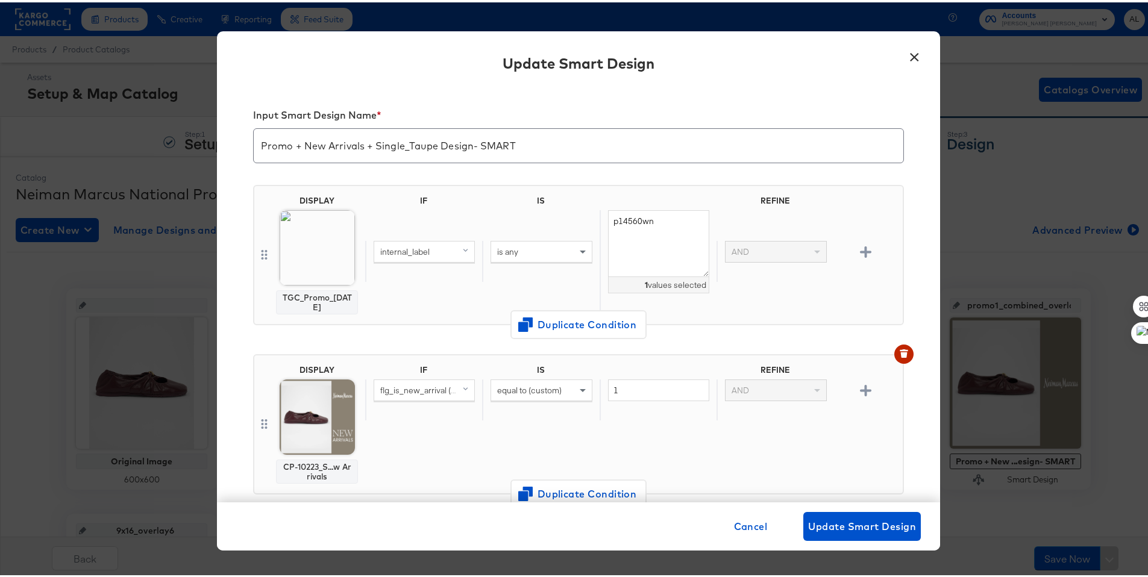
click at [911, 57] on button "×" at bounding box center [914, 52] width 22 height 22
